Goal: Transaction & Acquisition: Purchase product/service

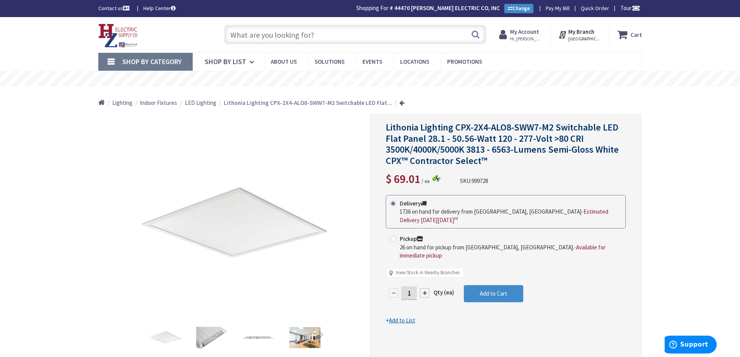
click at [278, 31] on input "text" at bounding box center [355, 34] width 262 height 19
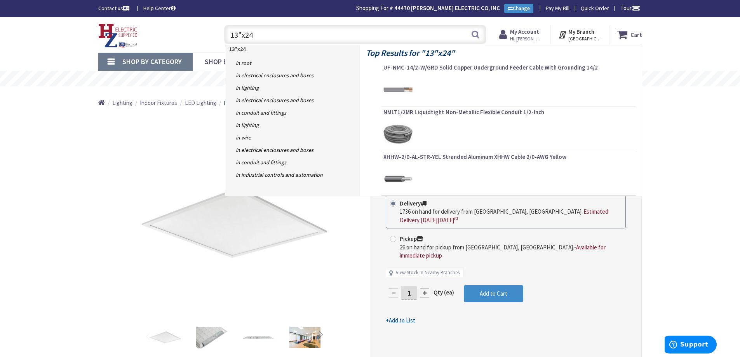
type input "13"x24""
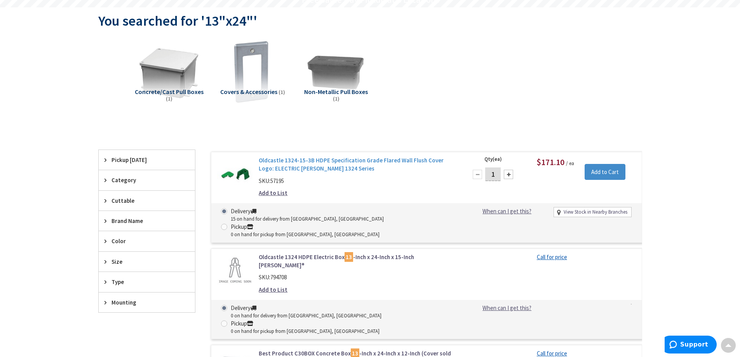
type input "MA-[GEOGRAPHIC_DATA], [GEOGRAPHIC_DATA]"
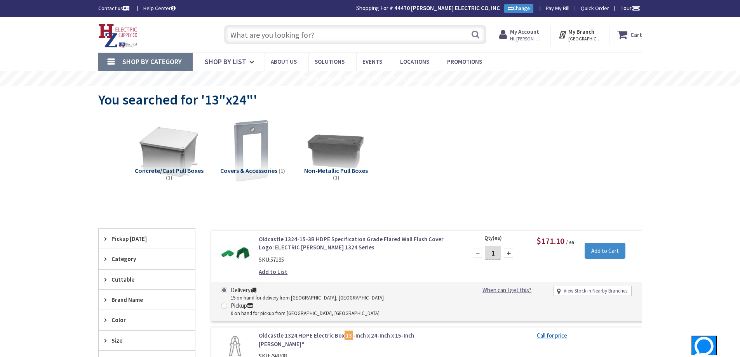
click at [279, 27] on input "text" at bounding box center [355, 34] width 262 height 19
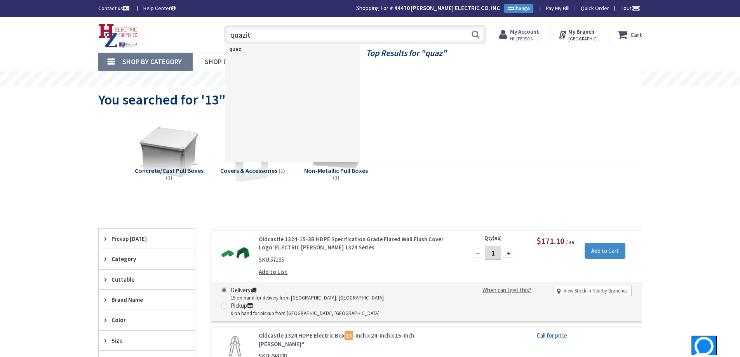
type input "quazite"
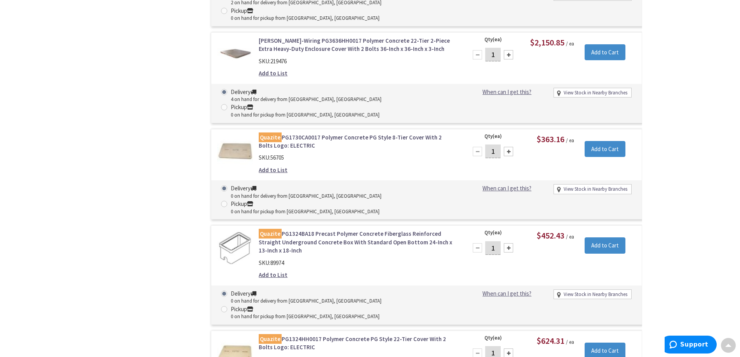
scroll to position [2225, 0]
